Goal: Task Accomplishment & Management: Use online tool/utility

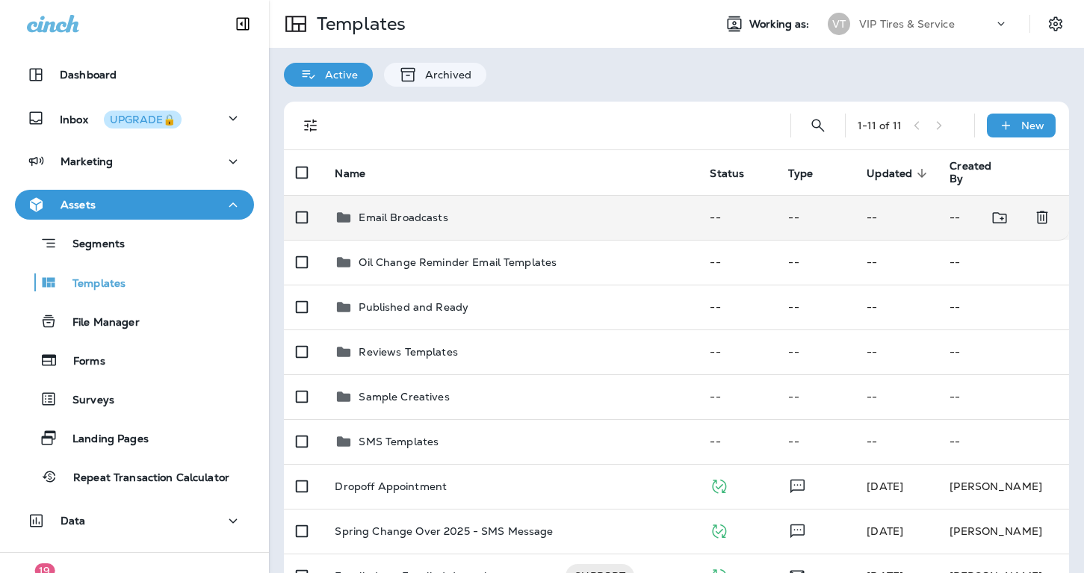
click at [403, 228] on td "Email Broadcasts" at bounding box center [510, 217] width 375 height 45
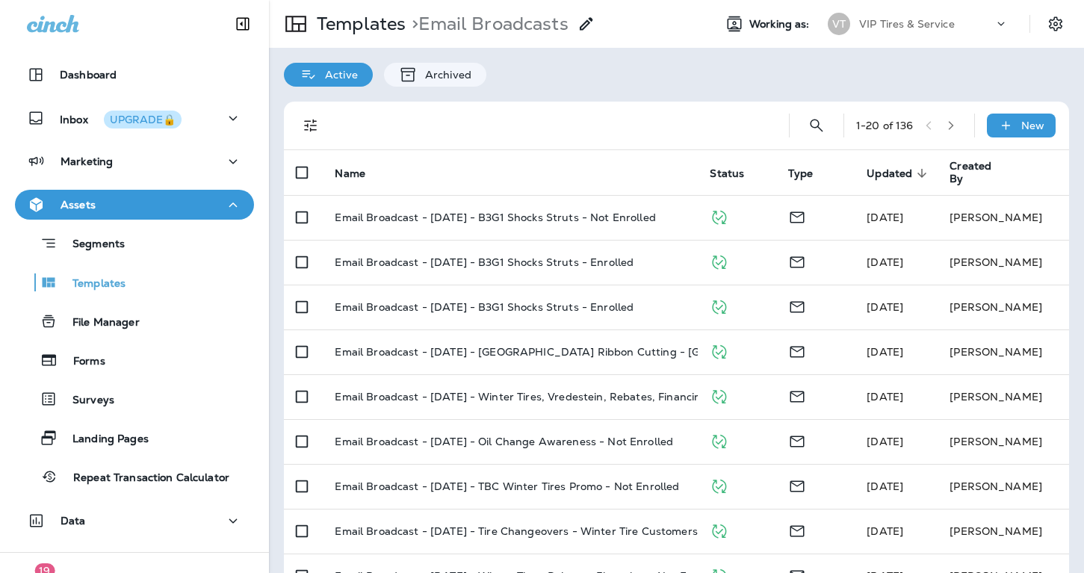
click at [955, 131] on button "button" at bounding box center [951, 125] width 22 height 22
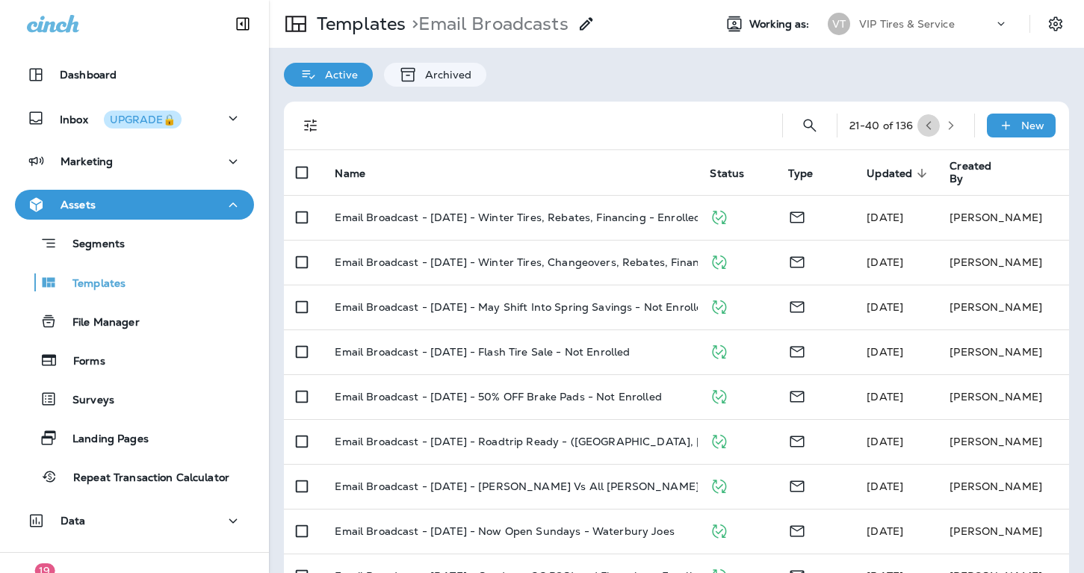
click at [937, 129] on button "button" at bounding box center [928, 125] width 22 height 22
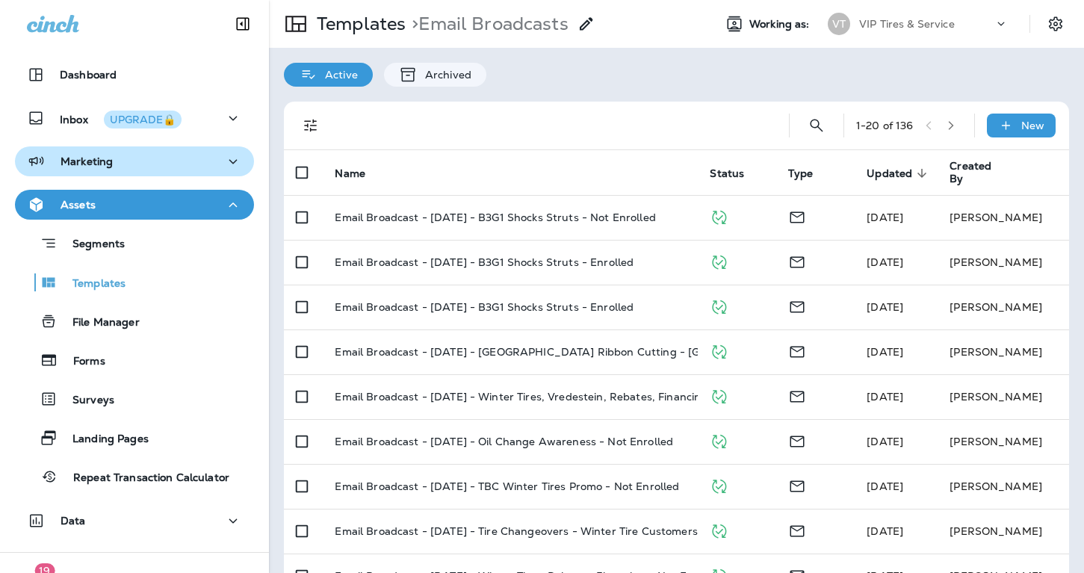
click at [147, 157] on div "Marketing" at bounding box center [134, 161] width 215 height 19
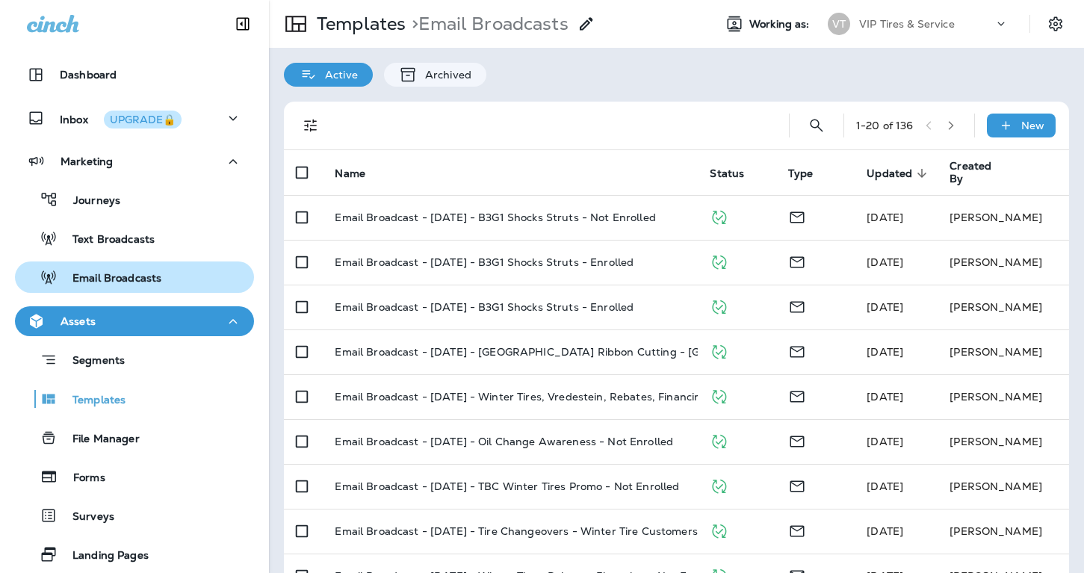
click at [122, 281] on p "Email Broadcasts" at bounding box center [110, 279] width 104 height 14
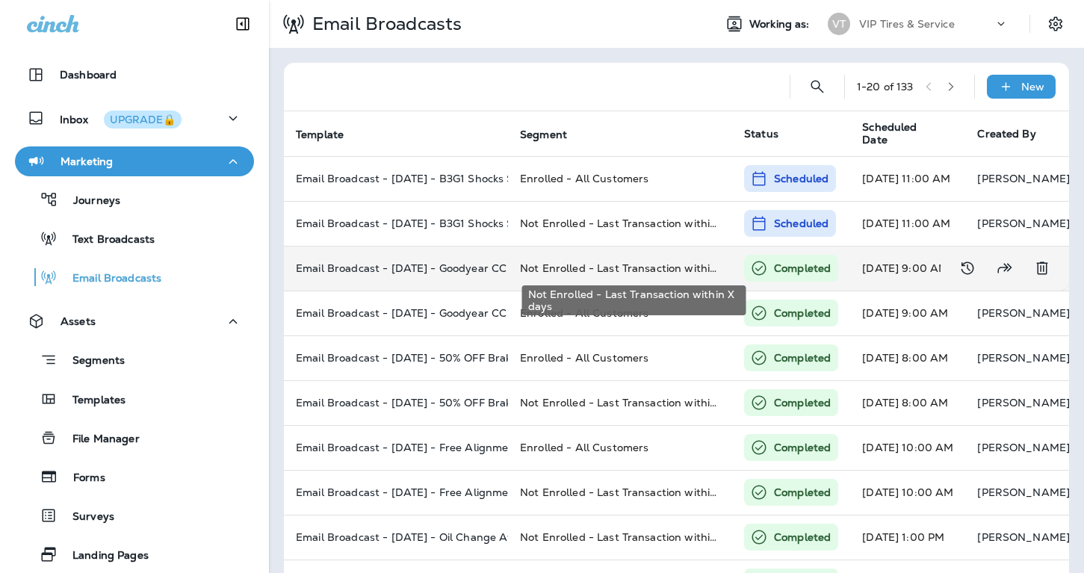
click at [566, 269] on span "Not Enrolled - Last Transaction within X days" at bounding box center [637, 267] width 234 height 13
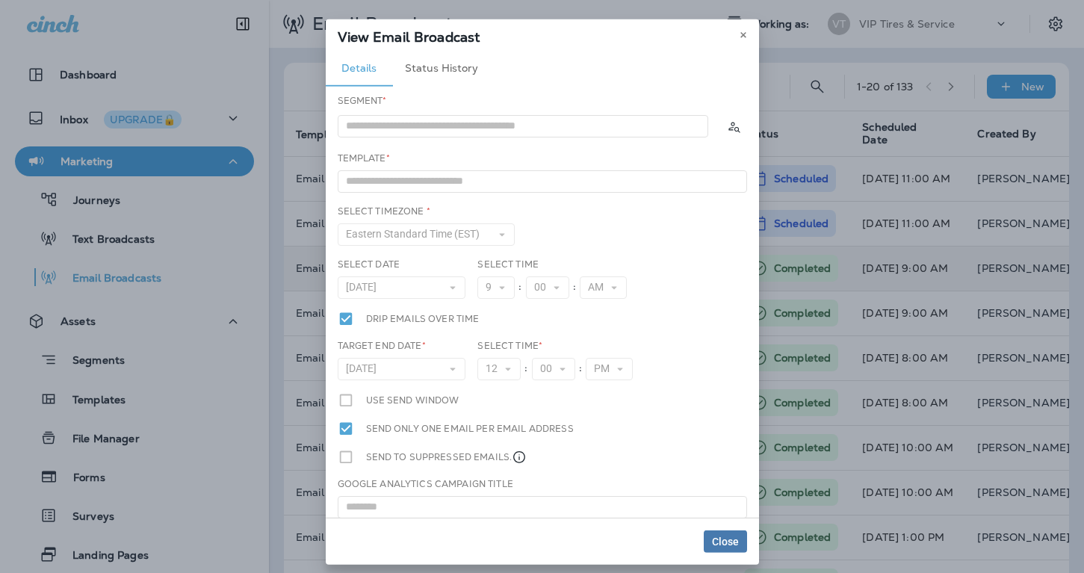
type input "**********"
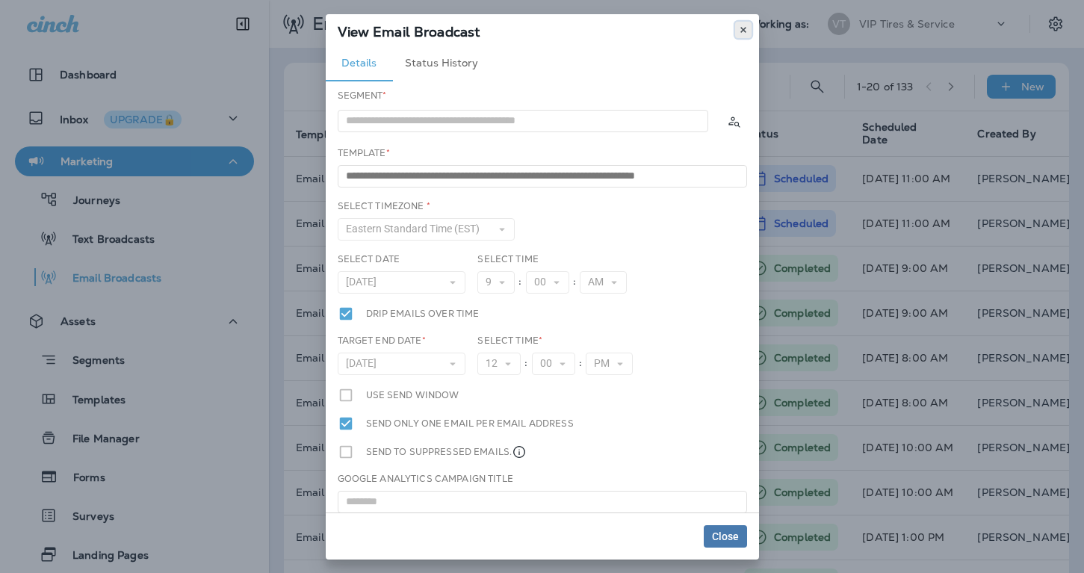
click at [739, 28] on icon at bounding box center [743, 29] width 9 height 9
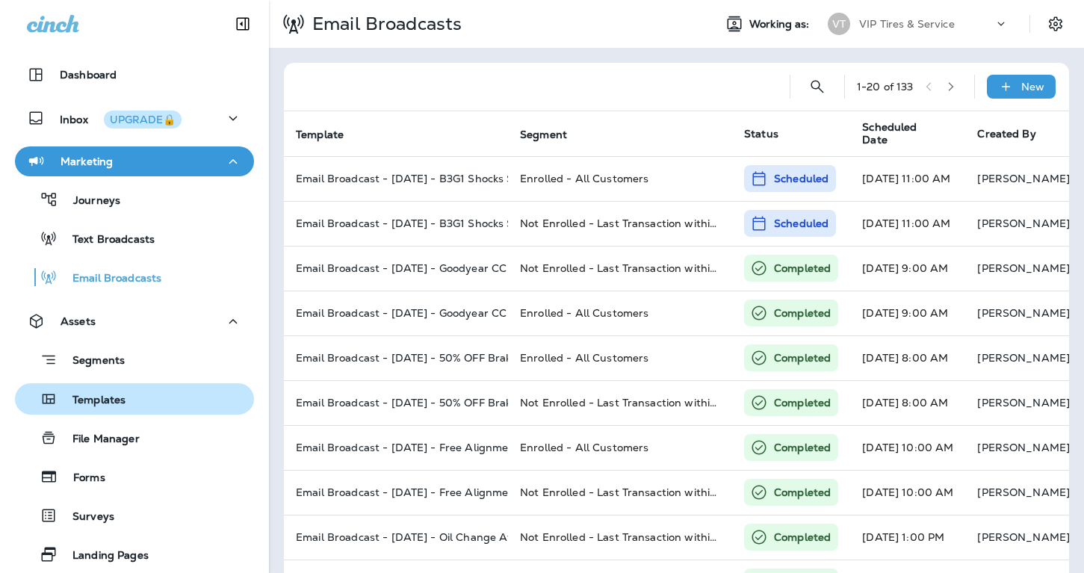
click at [73, 407] on p "Templates" at bounding box center [92, 401] width 68 height 14
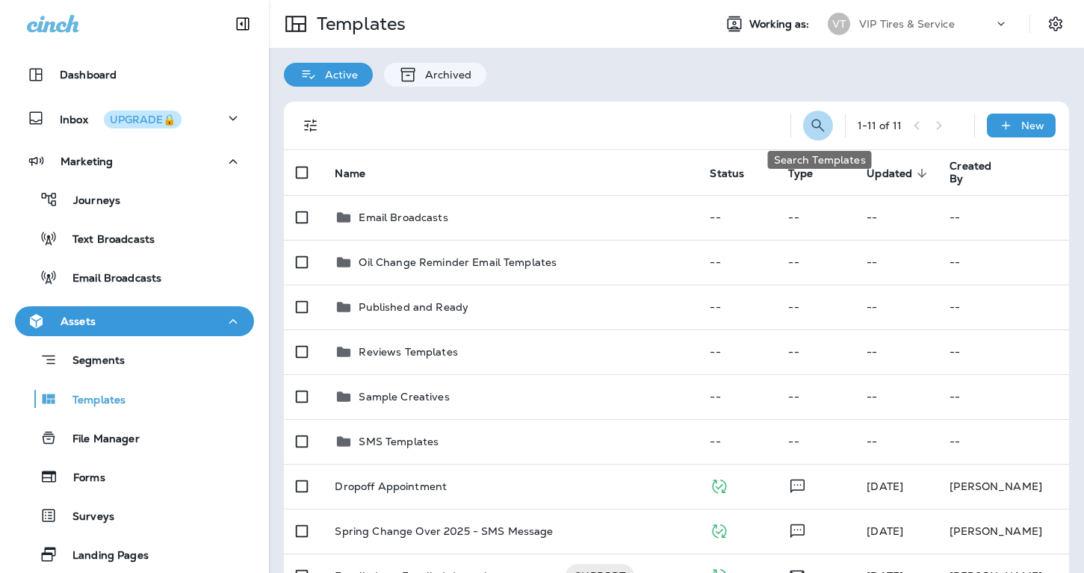
click at [814, 122] on icon "Search Templates" at bounding box center [818, 126] width 18 height 18
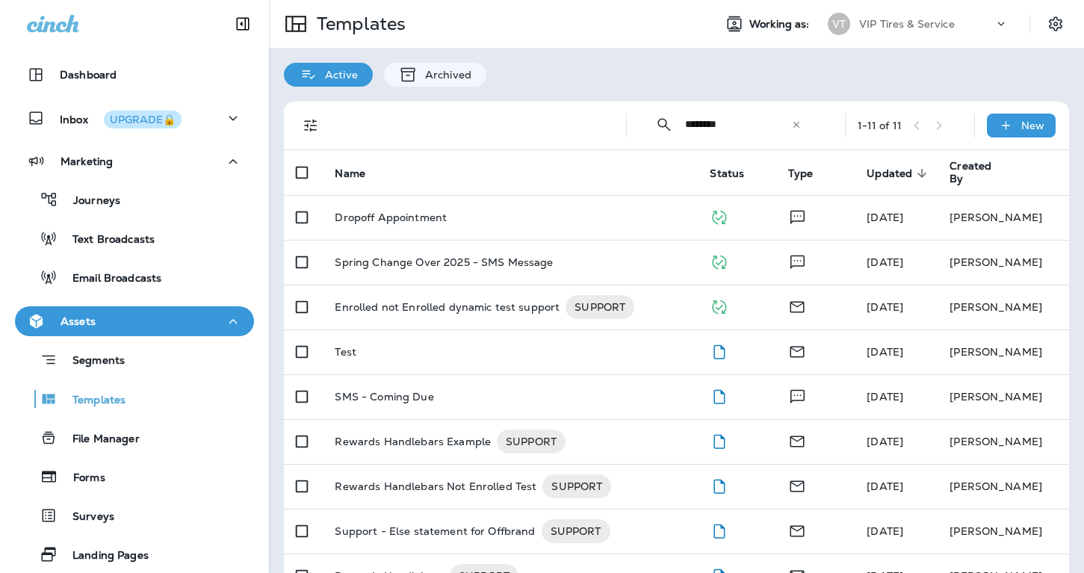
type input "********"
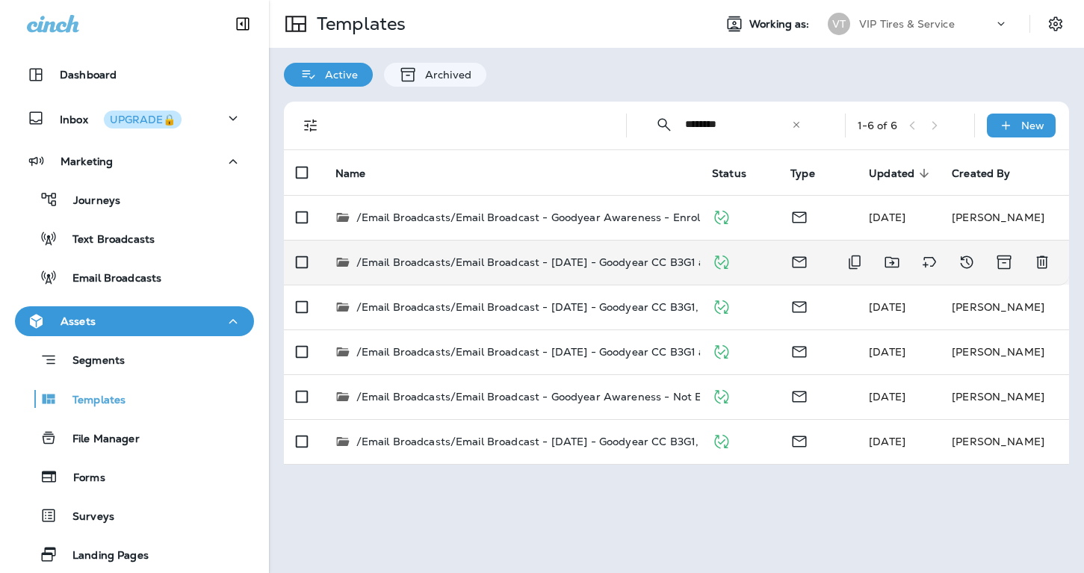
click at [610, 266] on p "/Email Broadcasts/Email Broadcast - [DATE] - Goodyear CC B3G1 and Financing - E…" at bounding box center [591, 262] width 470 height 15
